Goal: Task Accomplishment & Management: Manage account settings

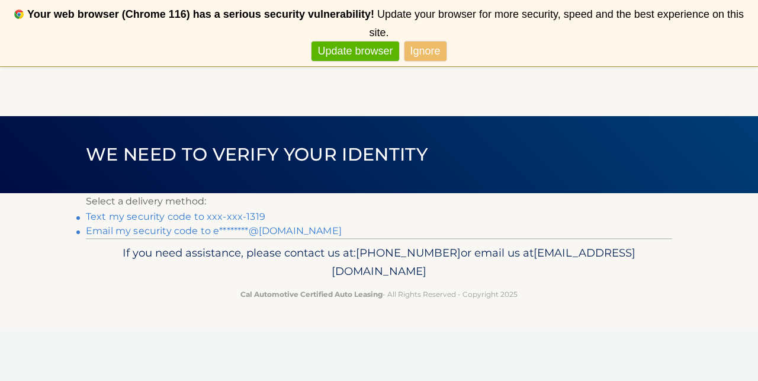
click at [414, 41] on link "Ignore" at bounding box center [426, 51] width 42 height 20
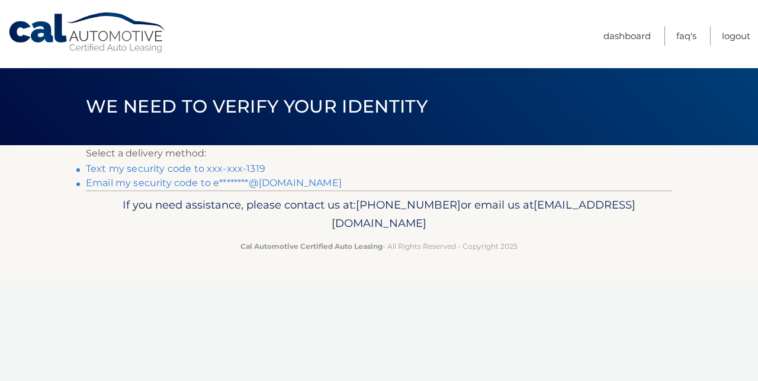
click at [194, 171] on link "Text my security code to xxx-xxx-1319" at bounding box center [175, 168] width 179 height 11
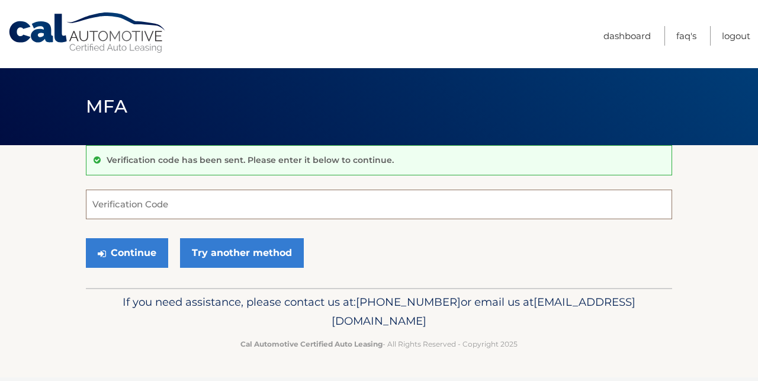
click at [268, 210] on input "Verification Code" at bounding box center [379, 205] width 586 height 30
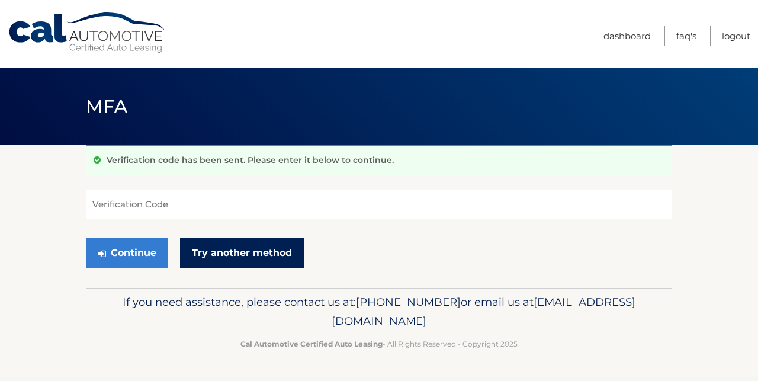
click at [255, 250] on link "Try another method" at bounding box center [242, 253] width 124 height 30
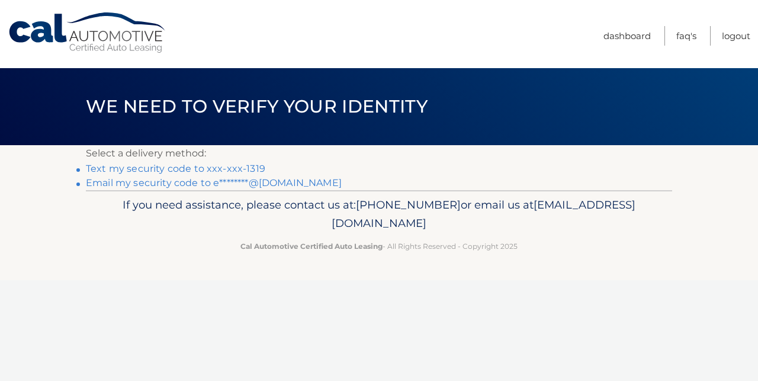
click at [209, 169] on link "Text my security code to xxx-xxx-1319" at bounding box center [175, 168] width 179 height 11
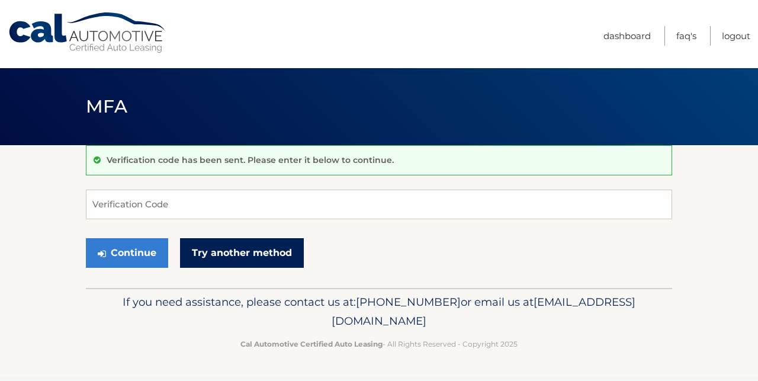
click at [237, 259] on link "Try another method" at bounding box center [242, 253] width 124 height 30
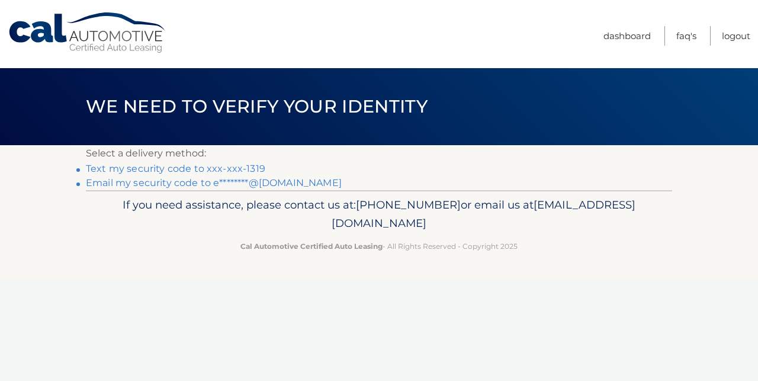
click at [216, 184] on link "Email my security code to e********@gmail.com" at bounding box center [214, 182] width 256 height 11
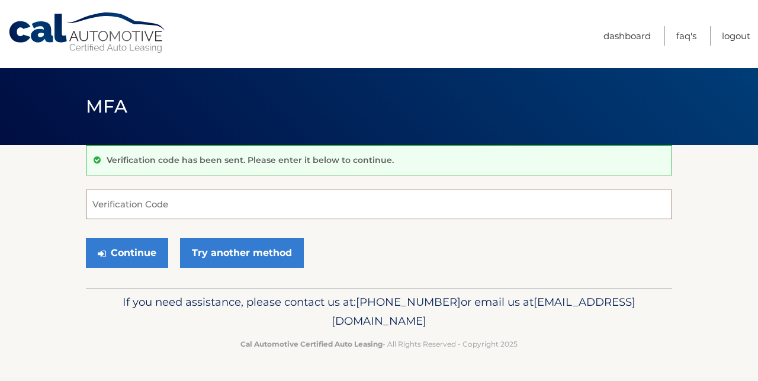
click at [172, 214] on input "Verification Code" at bounding box center [379, 205] width 586 height 30
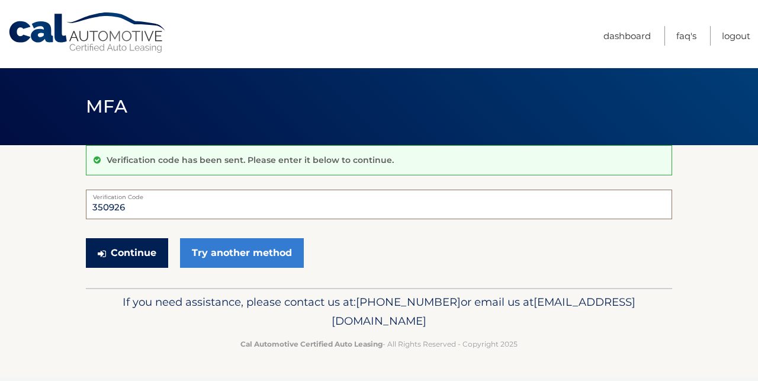
type input "350926"
click at [142, 265] on button "Continue" at bounding box center [127, 253] width 82 height 30
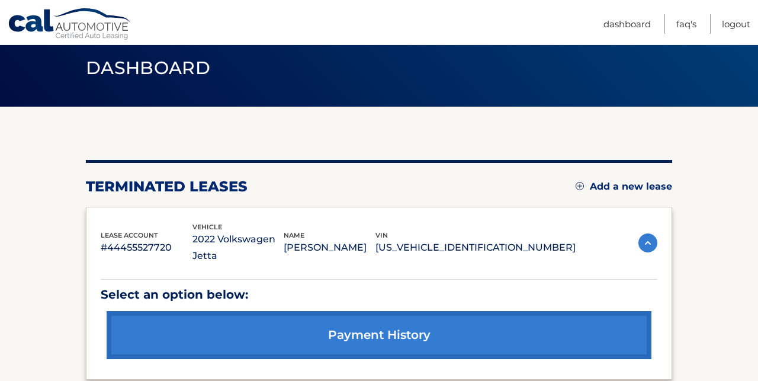
scroll to position [36, 0]
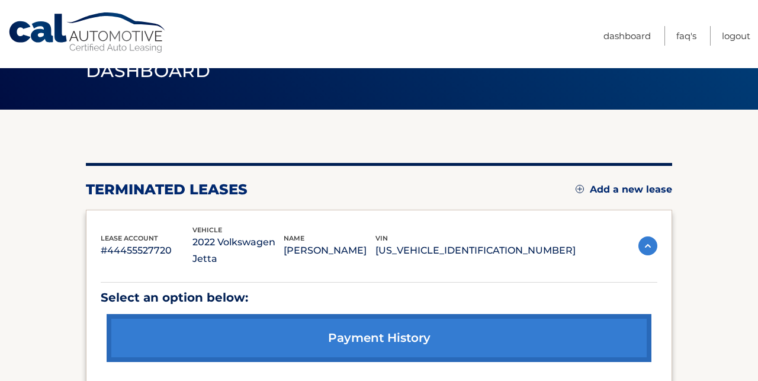
click at [633, 187] on link "Add a new lease" at bounding box center [624, 190] width 97 height 12
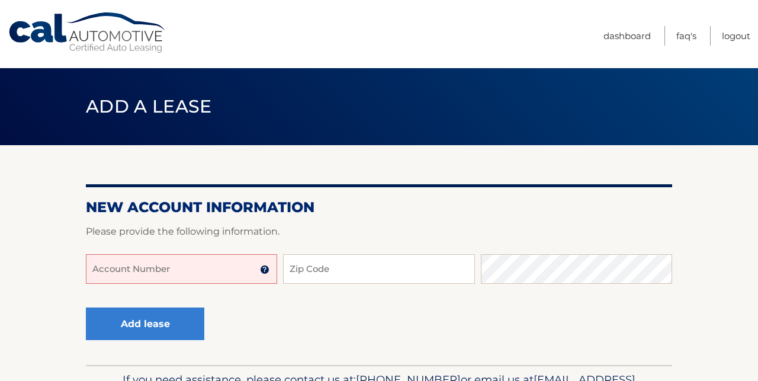
click at [161, 276] on input "Account Number" at bounding box center [181, 269] width 191 height 30
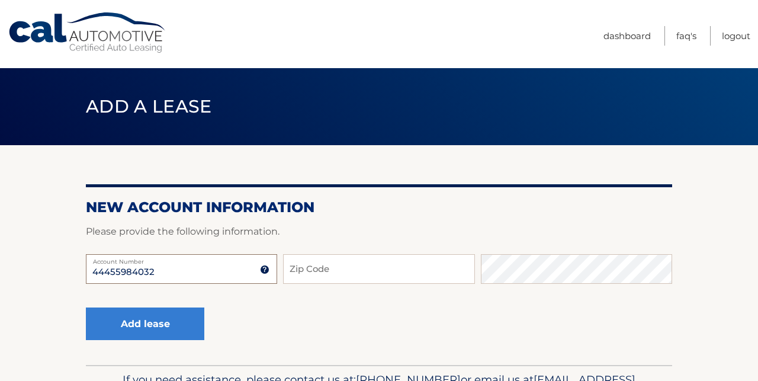
type input "44455984032"
click at [336, 268] on input "Zip Code" at bounding box center [378, 269] width 191 height 30
type input "33146"
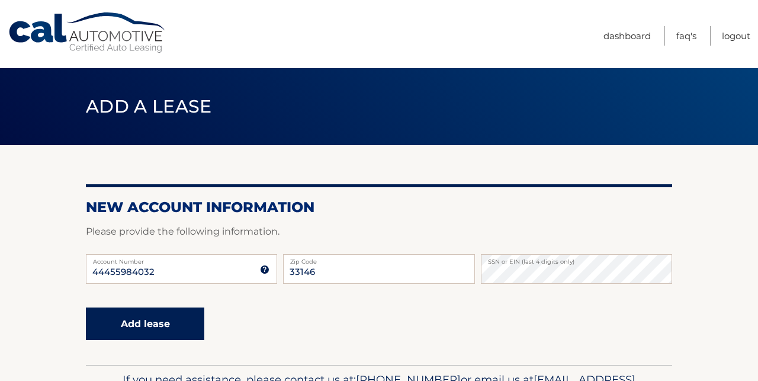
click at [156, 316] on button "Add lease" at bounding box center [145, 323] width 118 height 33
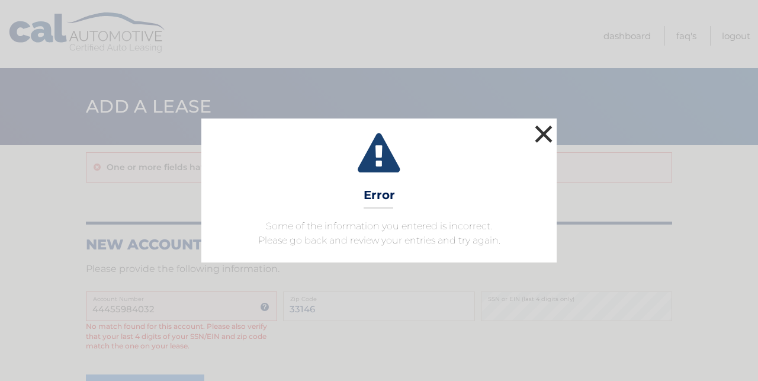
click at [547, 141] on button "×" at bounding box center [544, 134] width 24 height 24
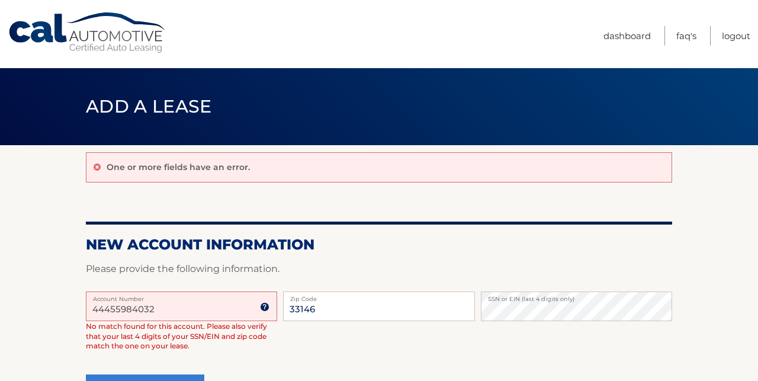
scroll to position [33, 0]
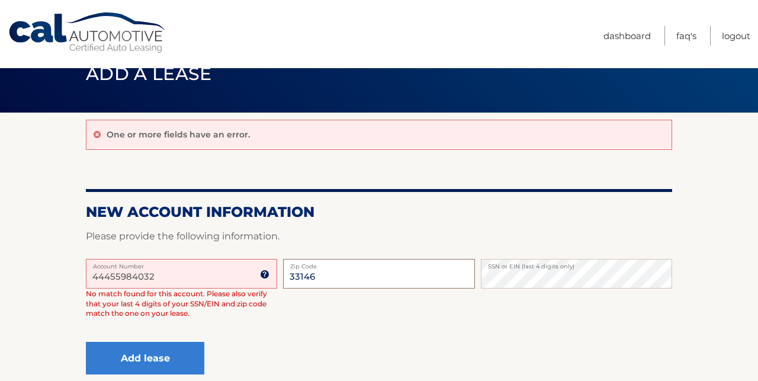
click at [353, 284] on input "33146" at bounding box center [378, 274] width 191 height 30
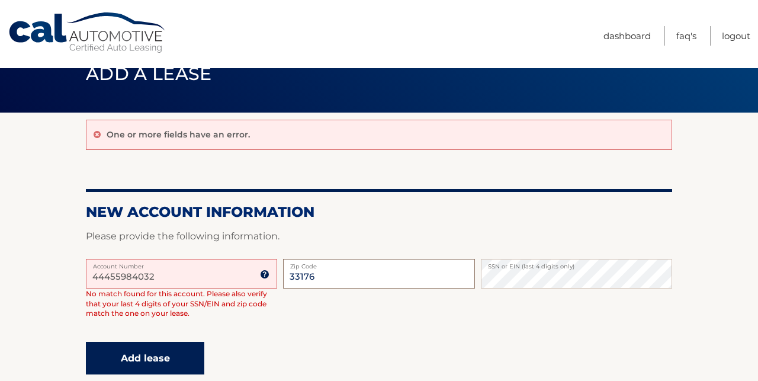
type input "33176"
click at [150, 356] on button "Add lease" at bounding box center [145, 358] width 118 height 33
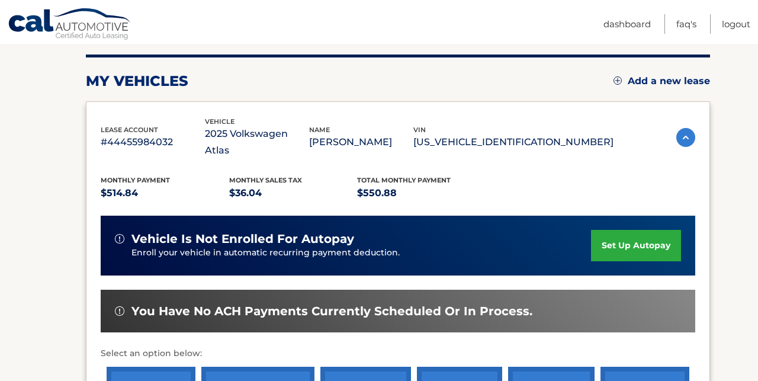
scroll to position [148, 0]
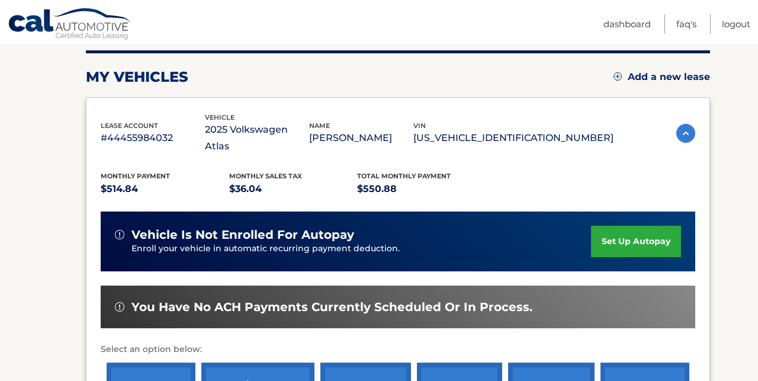
click at [641, 226] on link "set up autopay" at bounding box center [636, 241] width 90 height 31
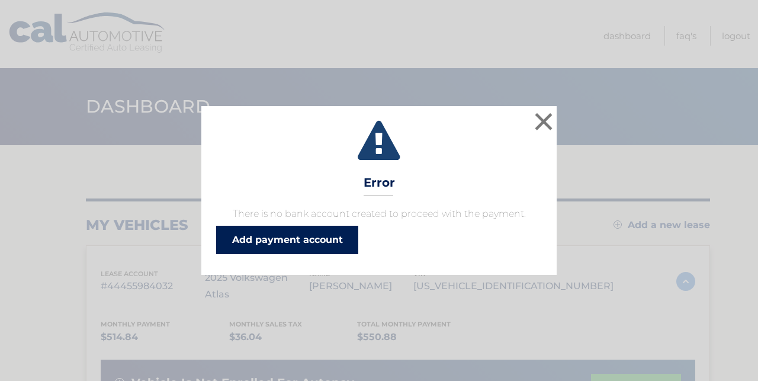
click at [323, 245] on link "Add payment account" at bounding box center [287, 240] width 142 height 28
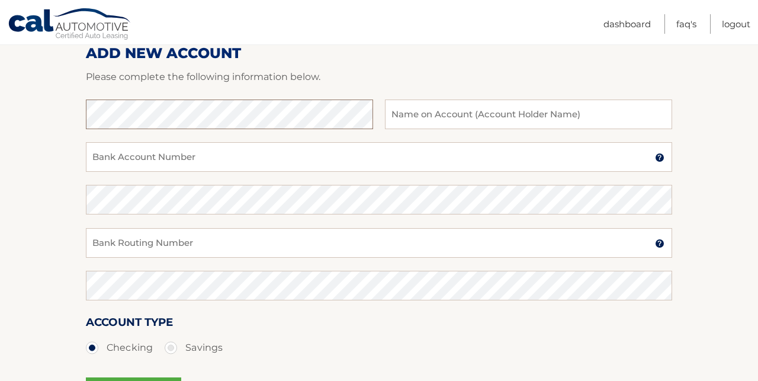
scroll to position [156, 0]
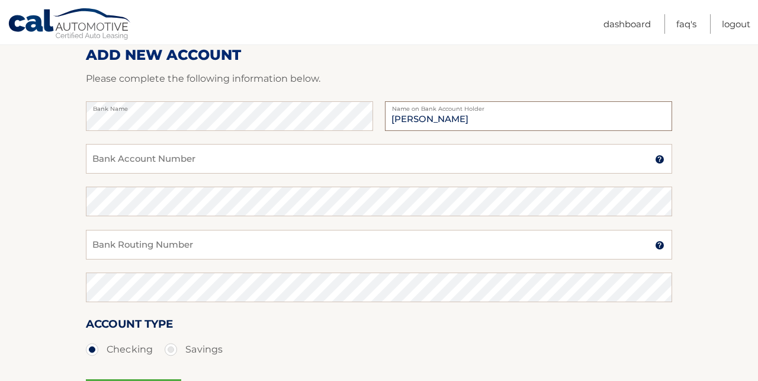
type input "[PERSON_NAME]"
click at [138, 172] on input "Bank Account Number" at bounding box center [379, 159] width 586 height 30
type input "898054909615"
click at [135, 246] on input "Bank Routing Number" at bounding box center [379, 245] width 586 height 30
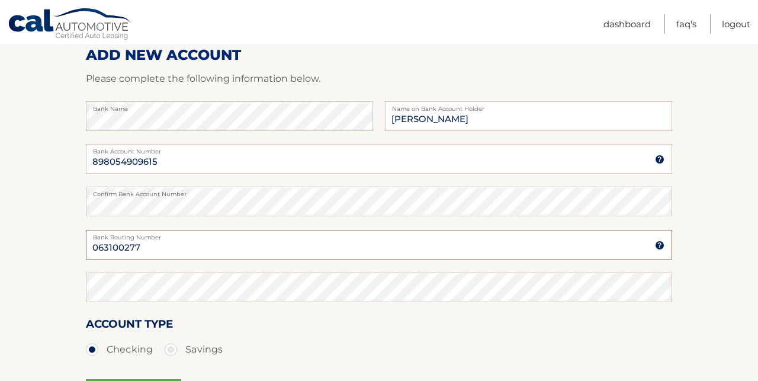
type input "063100277"
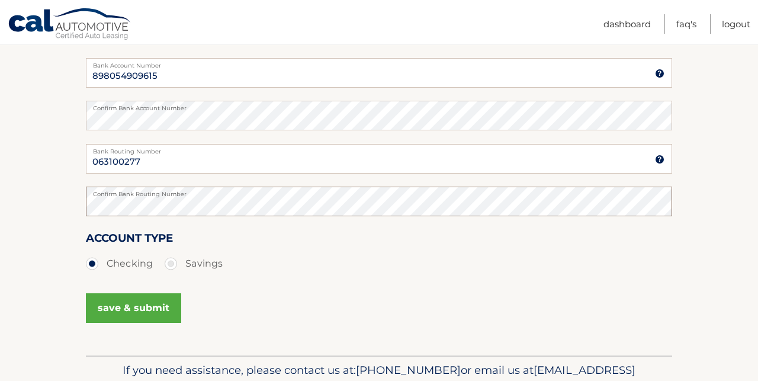
scroll to position [306, 0]
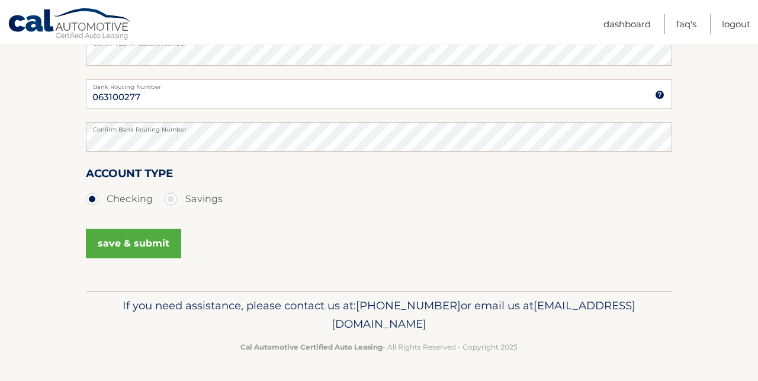
click at [140, 244] on button "save & submit" at bounding box center [133, 244] width 95 height 30
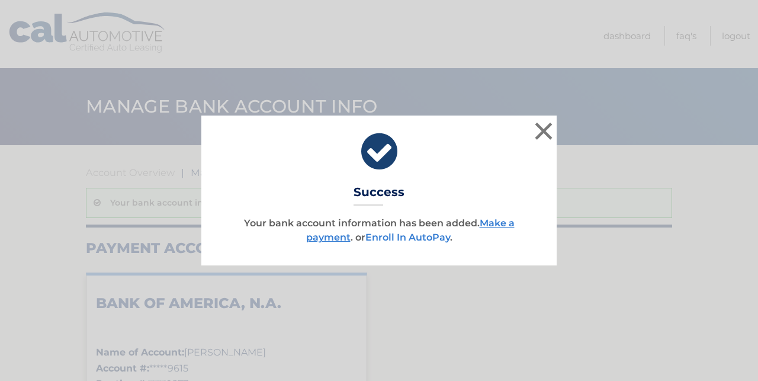
click at [419, 240] on link "Enroll In AutoPay" at bounding box center [407, 237] width 85 height 11
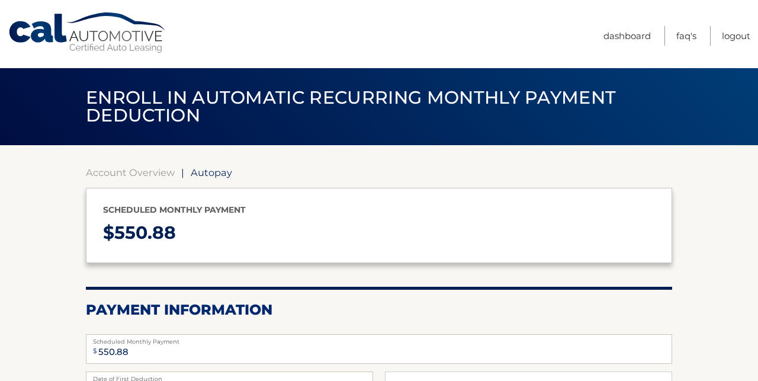
select select "YzY1ZDU2NTEtZTdkYi00YzhhLTgxNTUtNTI2NWI1MDlkZTQx"
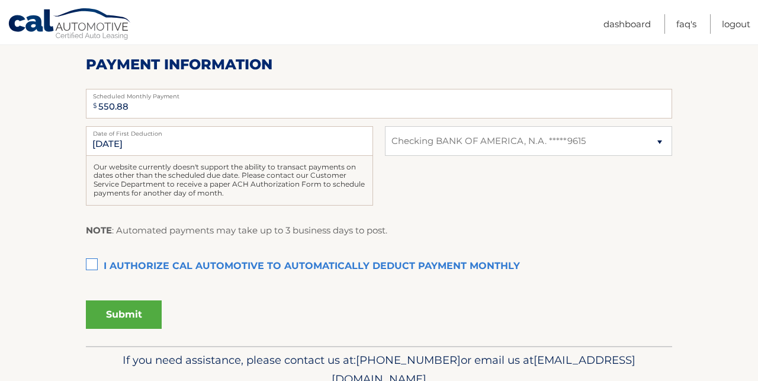
scroll to position [252, 0]
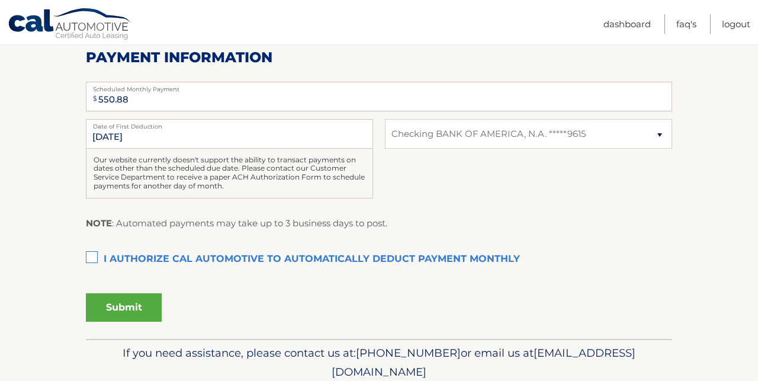
click at [94, 256] on label "I authorize cal automotive to automatically deduct payment monthly This checkbo…" at bounding box center [379, 260] width 586 height 24
click at [0, 0] on input "I authorize cal automotive to automatically deduct payment monthly This checkbo…" at bounding box center [0, 0] width 0 height 0
click at [129, 309] on button "Submit" at bounding box center [124, 307] width 76 height 28
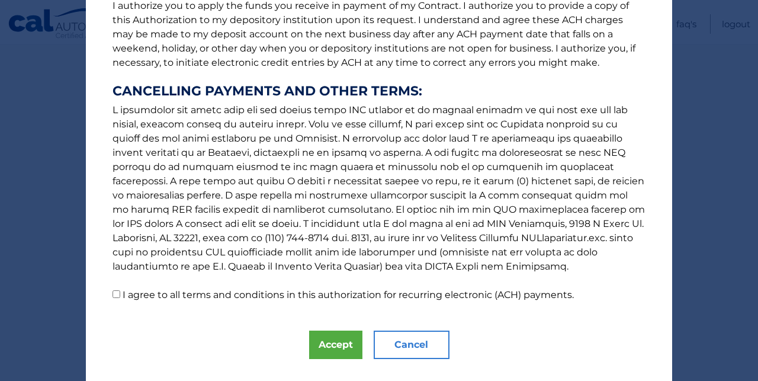
scroll to position [193, 0]
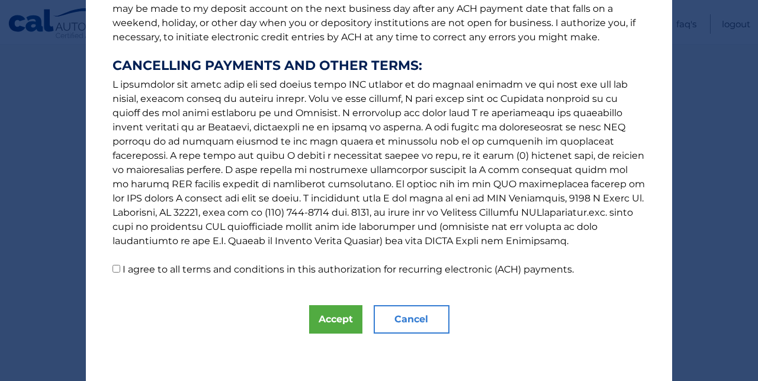
click at [119, 273] on p "The words "I" "me" and "my" mean any identified Customer who signs this Authori…" at bounding box center [379, 53] width 557 height 445
click at [117, 270] on input "I agree to all terms and conditions in this authorization for recurring electro…" at bounding box center [117, 269] width 8 height 8
checkbox input "true"
click at [332, 316] on button "Accept" at bounding box center [335, 319] width 53 height 28
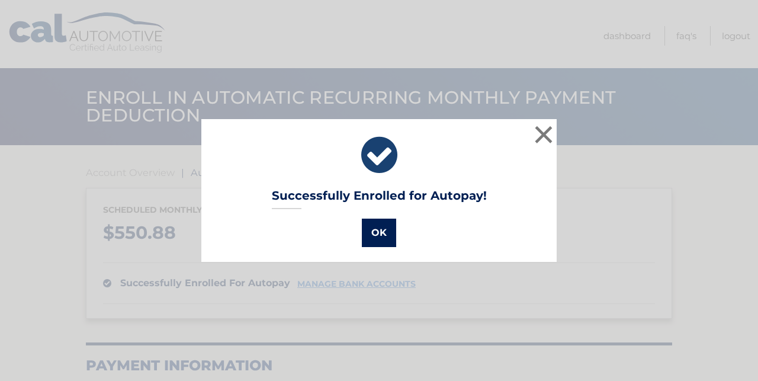
click at [369, 232] on button "OK" at bounding box center [379, 233] width 34 height 28
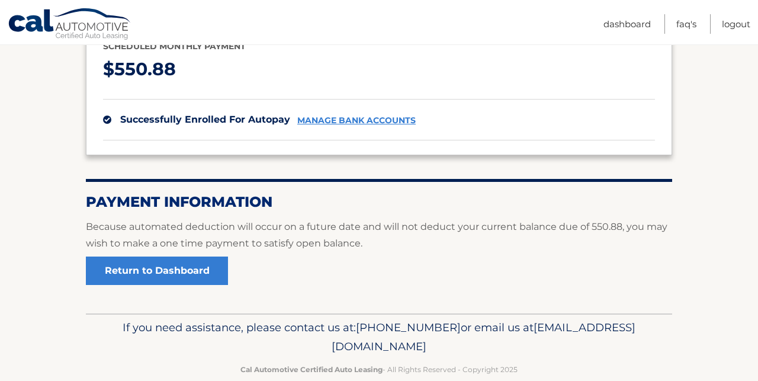
scroll to position [164, 0]
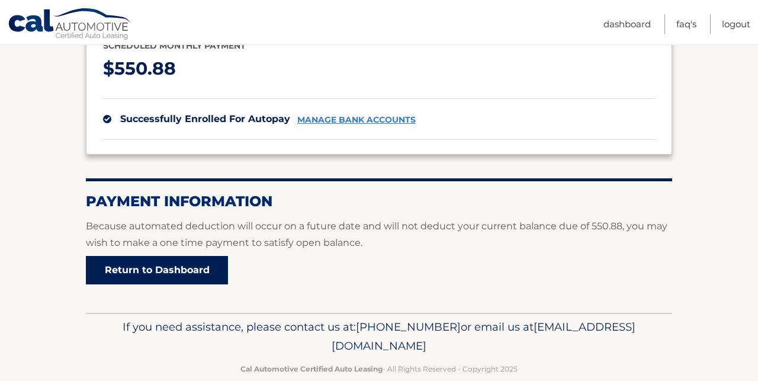
click at [172, 272] on link "Return to Dashboard" at bounding box center [157, 270] width 142 height 28
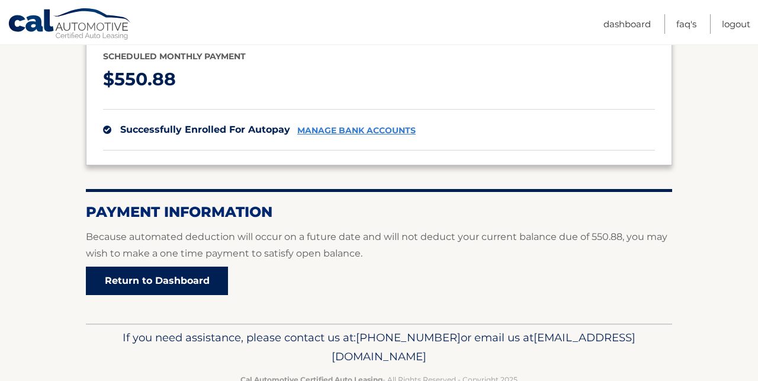
scroll to position [178, 0]
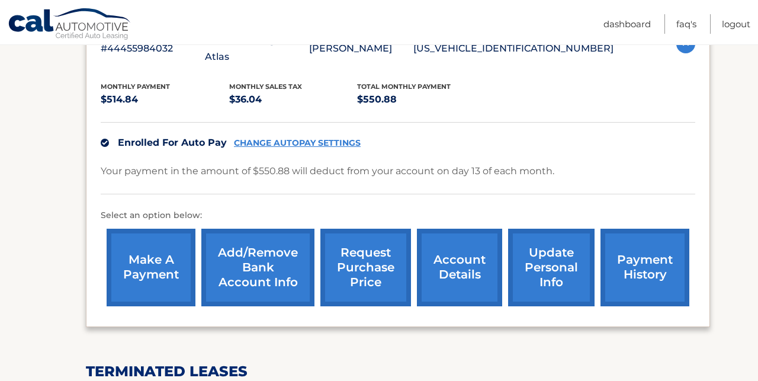
scroll to position [238, 0]
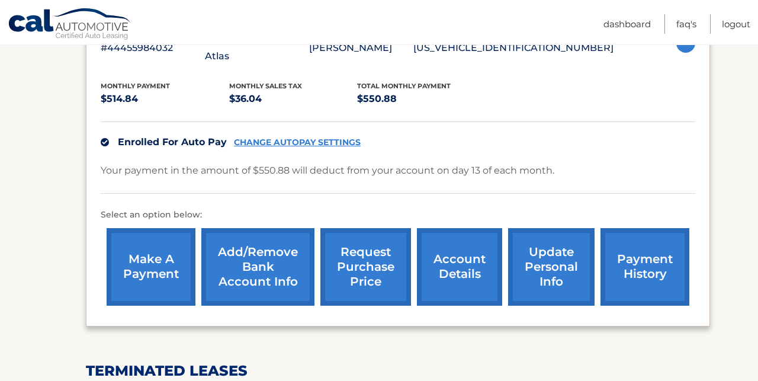
click at [640, 249] on link "payment history" at bounding box center [645, 267] width 89 height 78
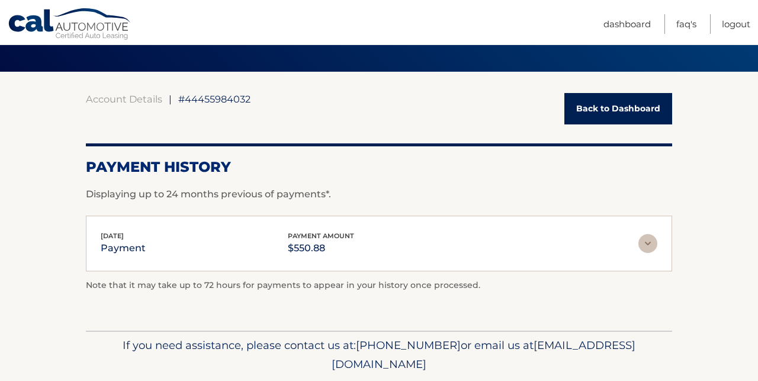
scroll to position [113, 0]
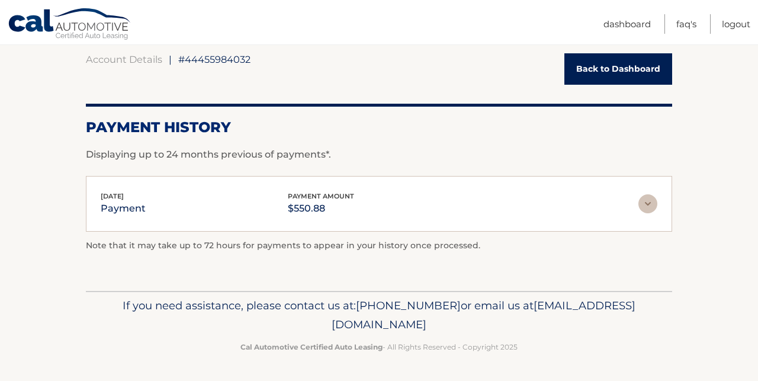
click at [605, 75] on link "Back to Dashboard" at bounding box center [618, 68] width 108 height 31
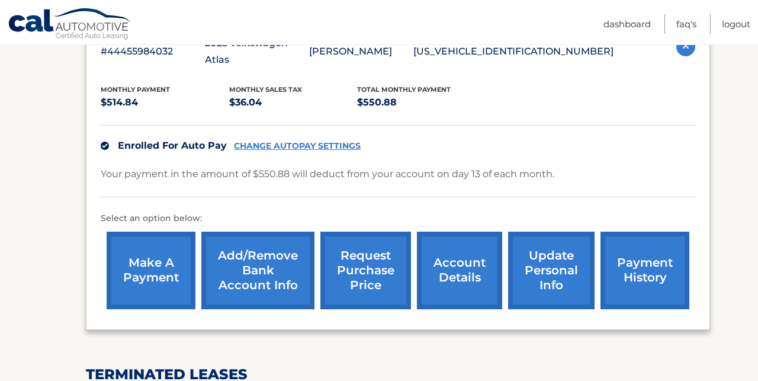
scroll to position [242, 0]
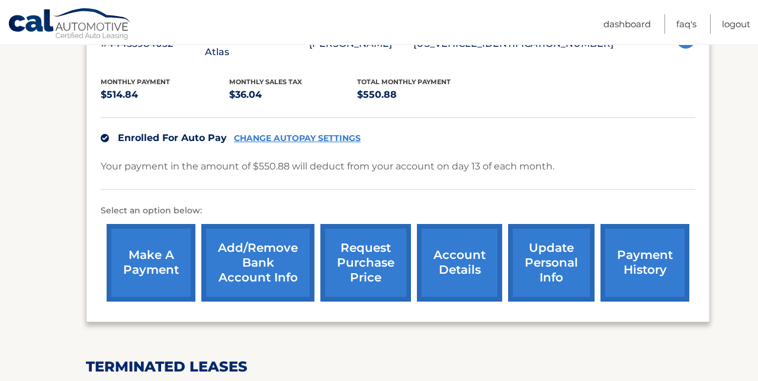
click at [130, 252] on link "make a payment" at bounding box center [151, 263] width 89 height 78
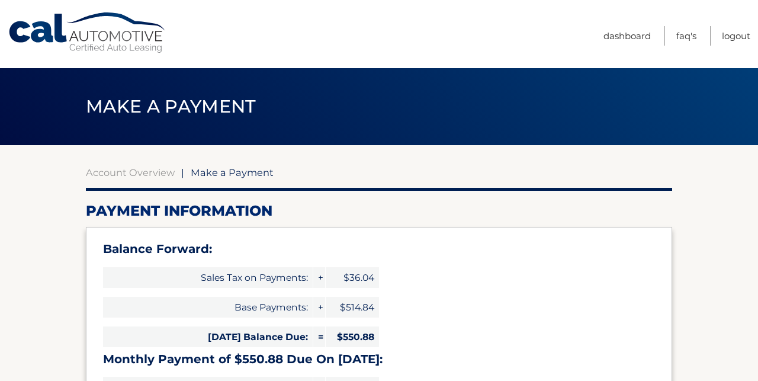
select select "YzY1ZDU2NTEtZTdkYi00YzhhLTgxNTUtNTI2NWI1MDlkZTQx"
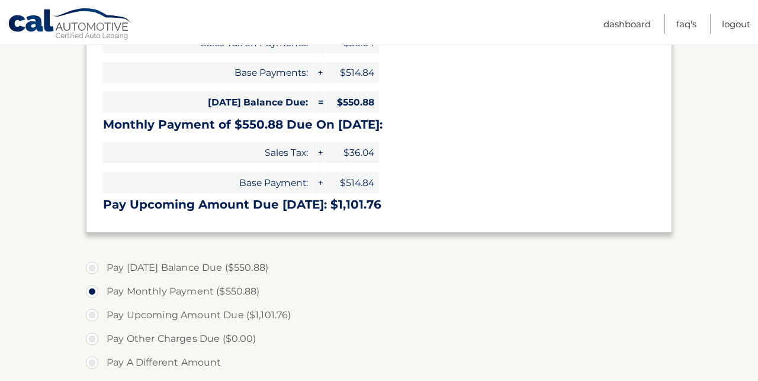
scroll to position [248, 0]
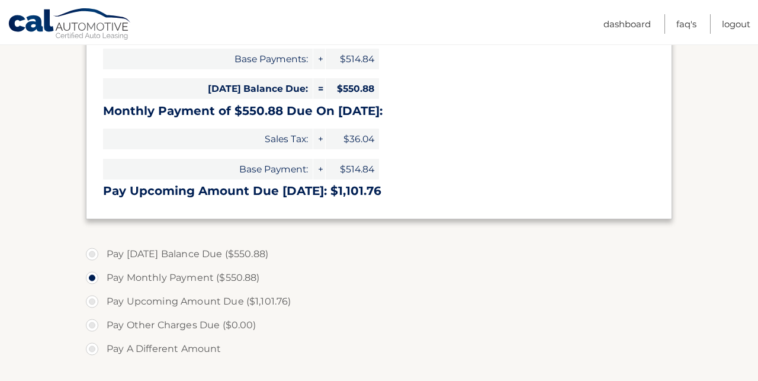
click at [92, 252] on label "Pay Today's Balance Due ($550.88)" at bounding box center [379, 254] width 586 height 24
click at [92, 252] on input "Pay Today's Balance Due ($550.88)" at bounding box center [97, 251] width 12 height 19
radio input "true"
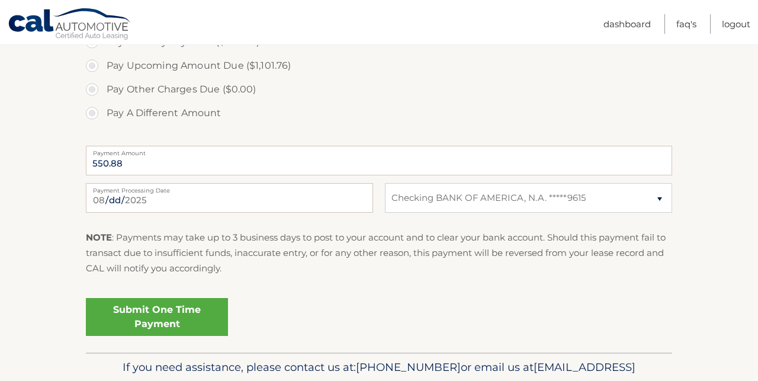
scroll to position [486, 0]
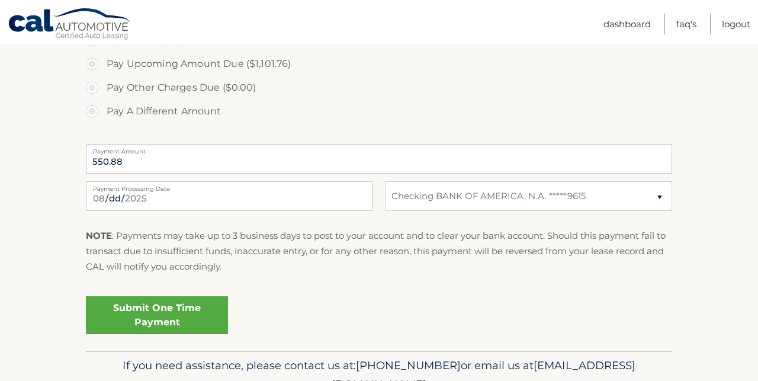
click at [169, 326] on link "Submit One Time Payment" at bounding box center [157, 315] width 142 height 38
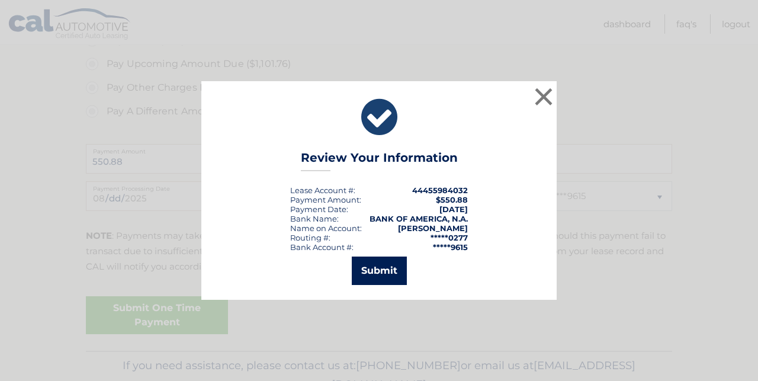
click at [371, 274] on button "Submit" at bounding box center [379, 270] width 55 height 28
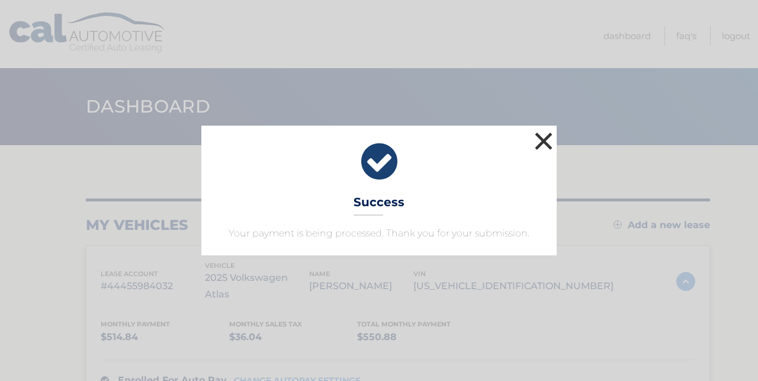
click at [551, 146] on button "×" at bounding box center [544, 141] width 24 height 24
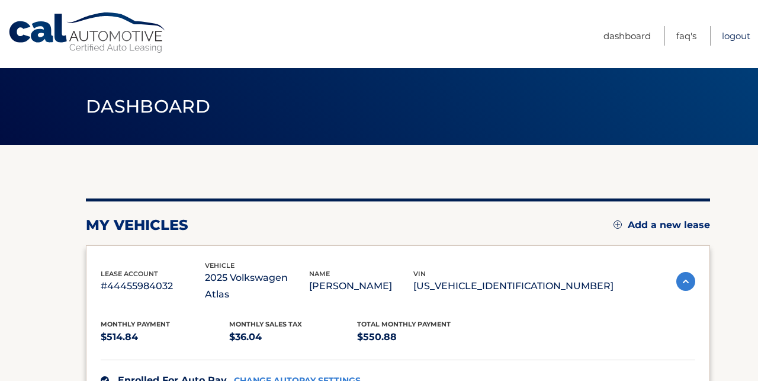
click at [734, 37] on link "Logout" at bounding box center [736, 36] width 28 height 20
